Goal: Task Accomplishment & Management: Manage account settings

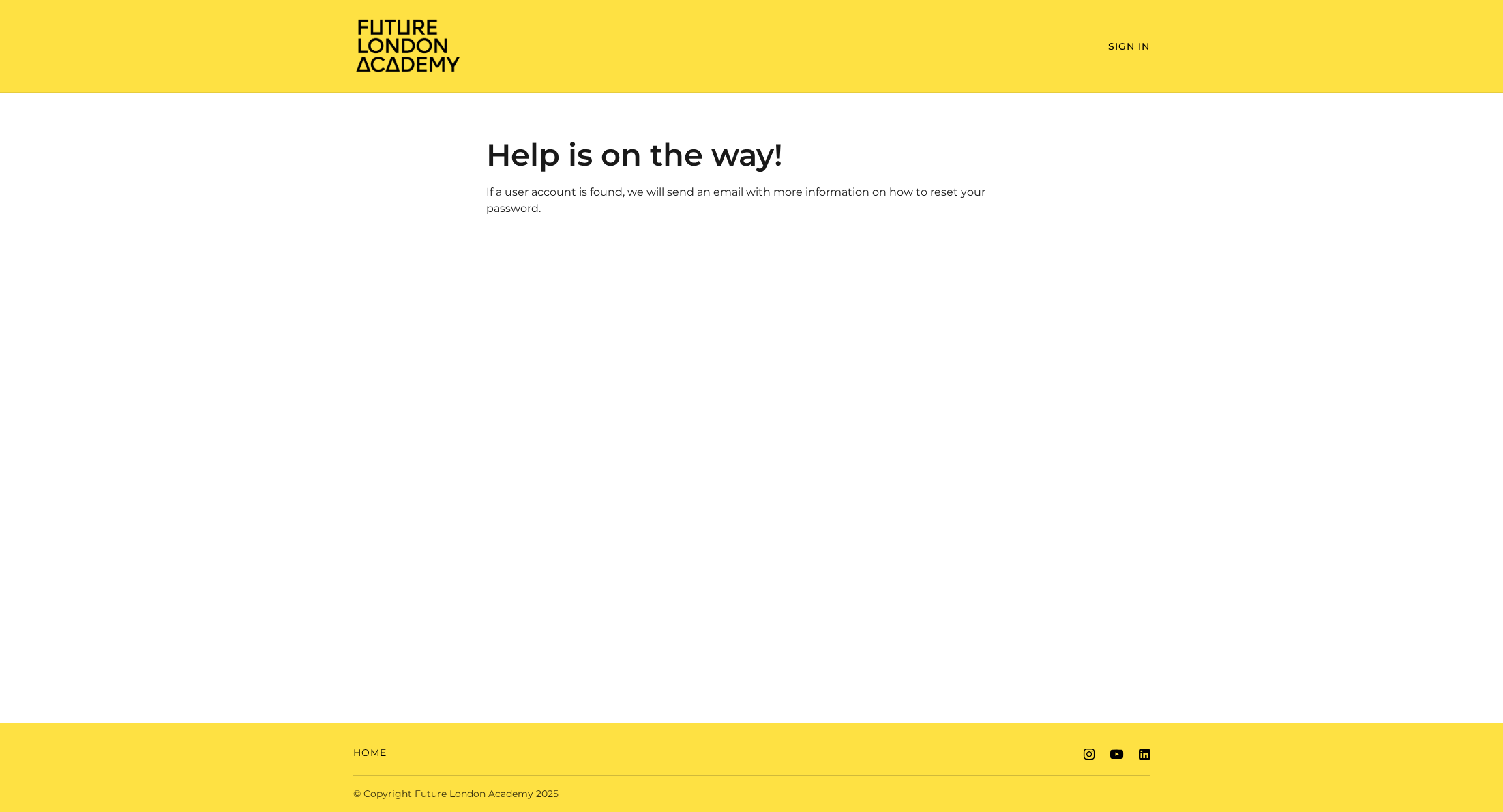
click at [1102, 58] on div "Future London Academy Toggle menu Menu Sign In" at bounding box center [752, 46] width 797 height 58
click at [1110, 50] on link "Sign In" at bounding box center [1129, 46] width 42 height 13
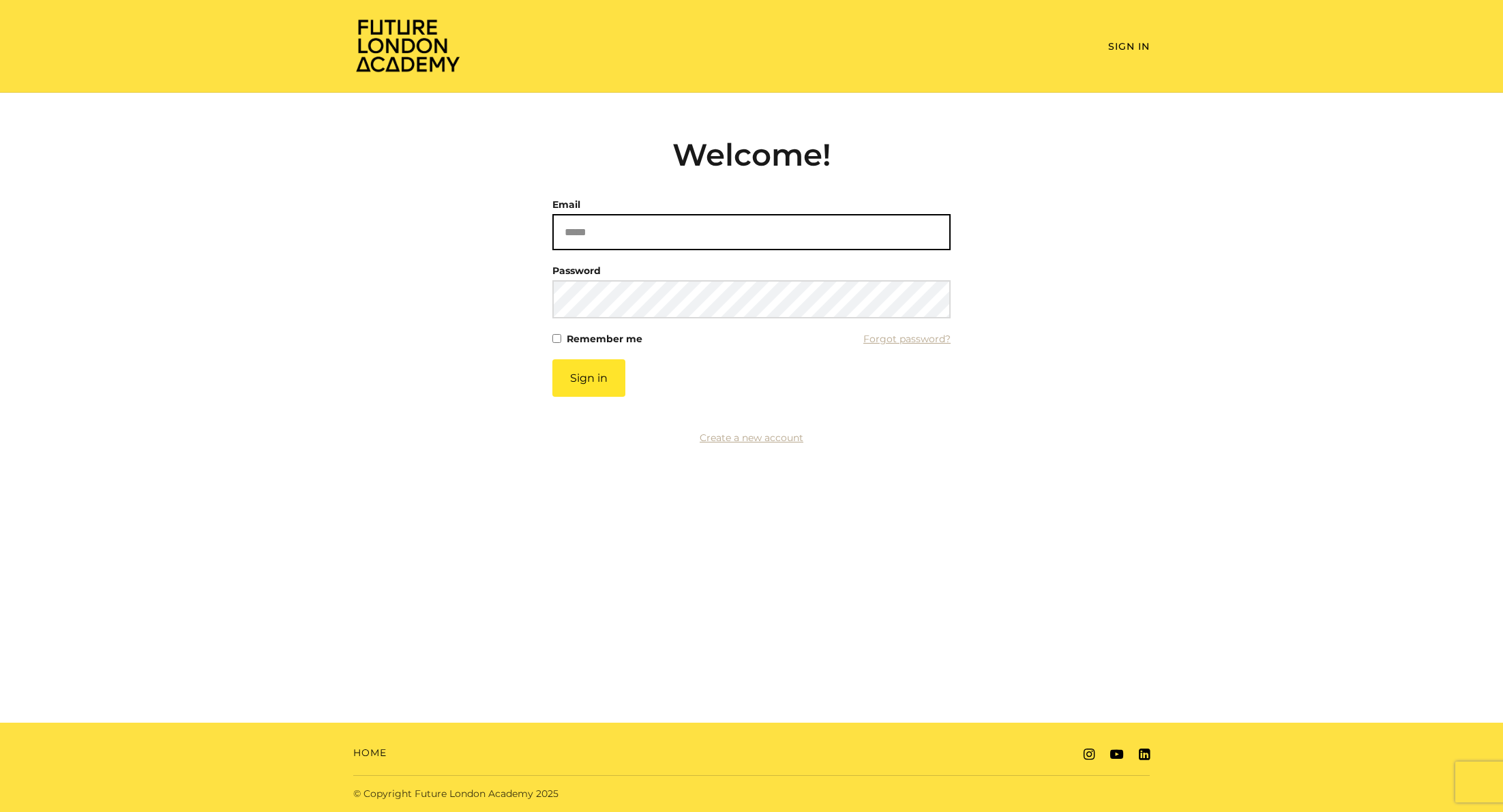
click at [630, 243] on input "Email" at bounding box center [751, 231] width 398 height 36
type input "**********"
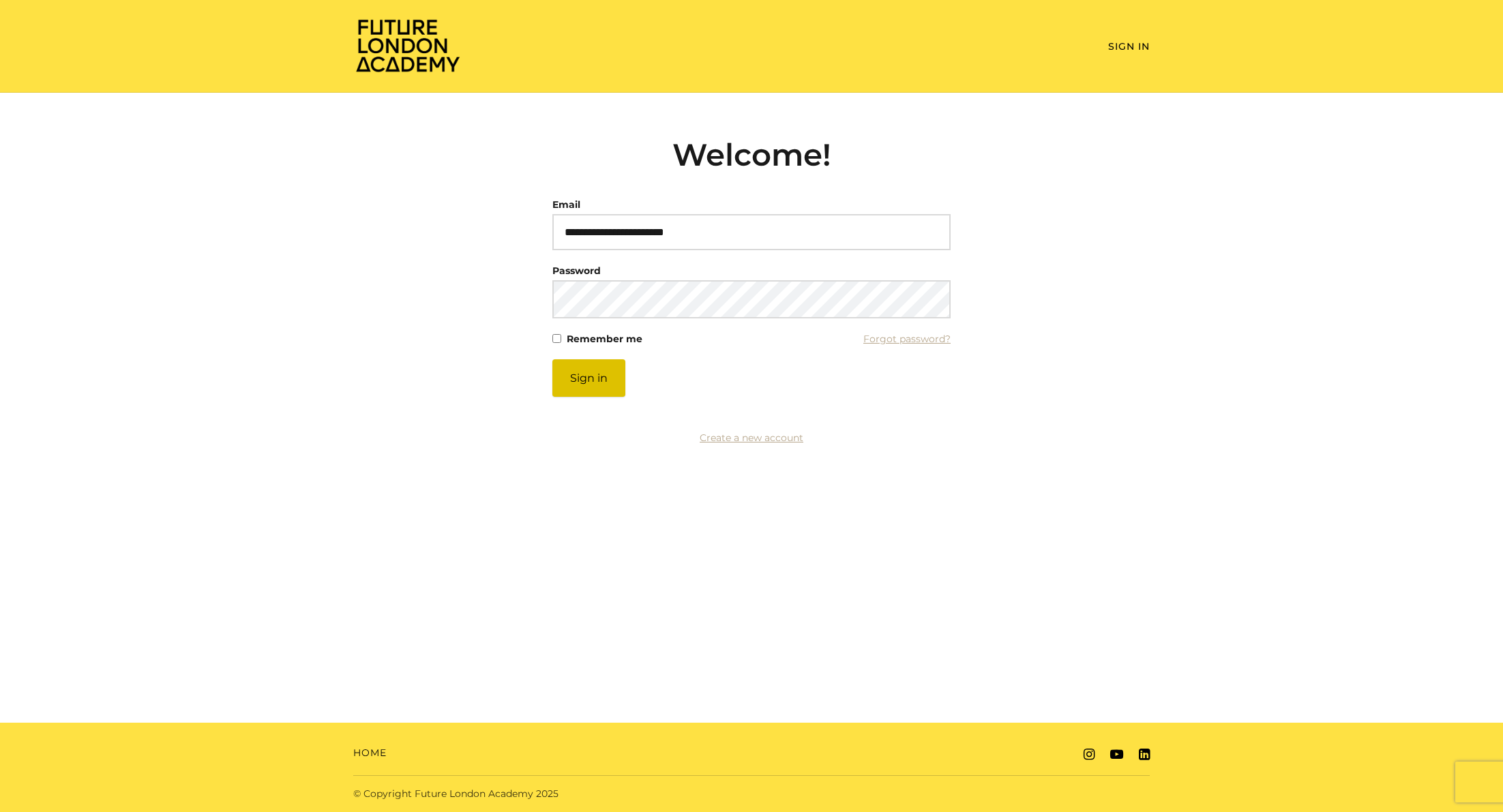
click at [609, 376] on button "Sign in" at bounding box center [588, 377] width 73 height 38
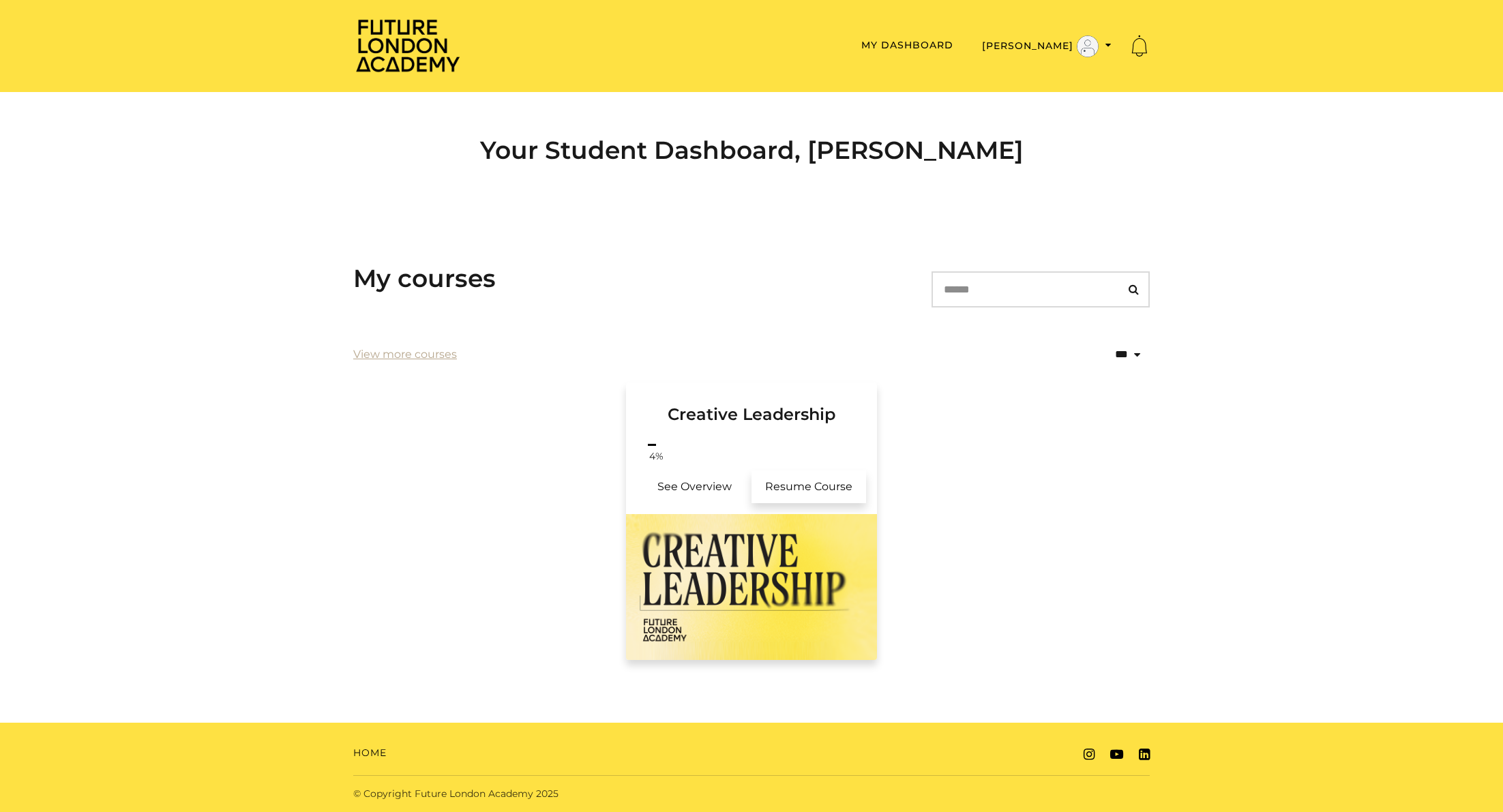
click at [816, 479] on link "Resume Course" at bounding box center [808, 486] width 114 height 33
